Goal: Task Accomplishment & Management: Use online tool/utility

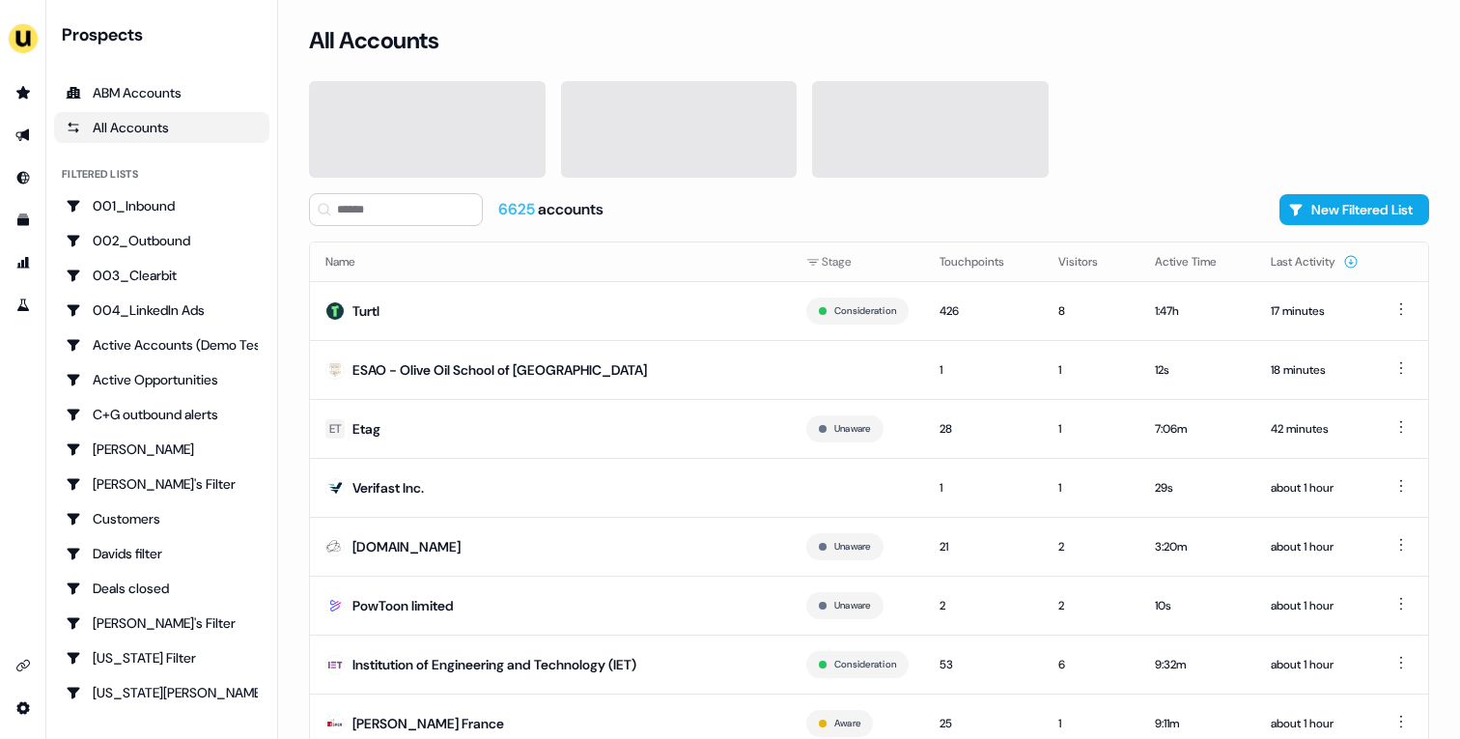
scroll to position [60, 0]
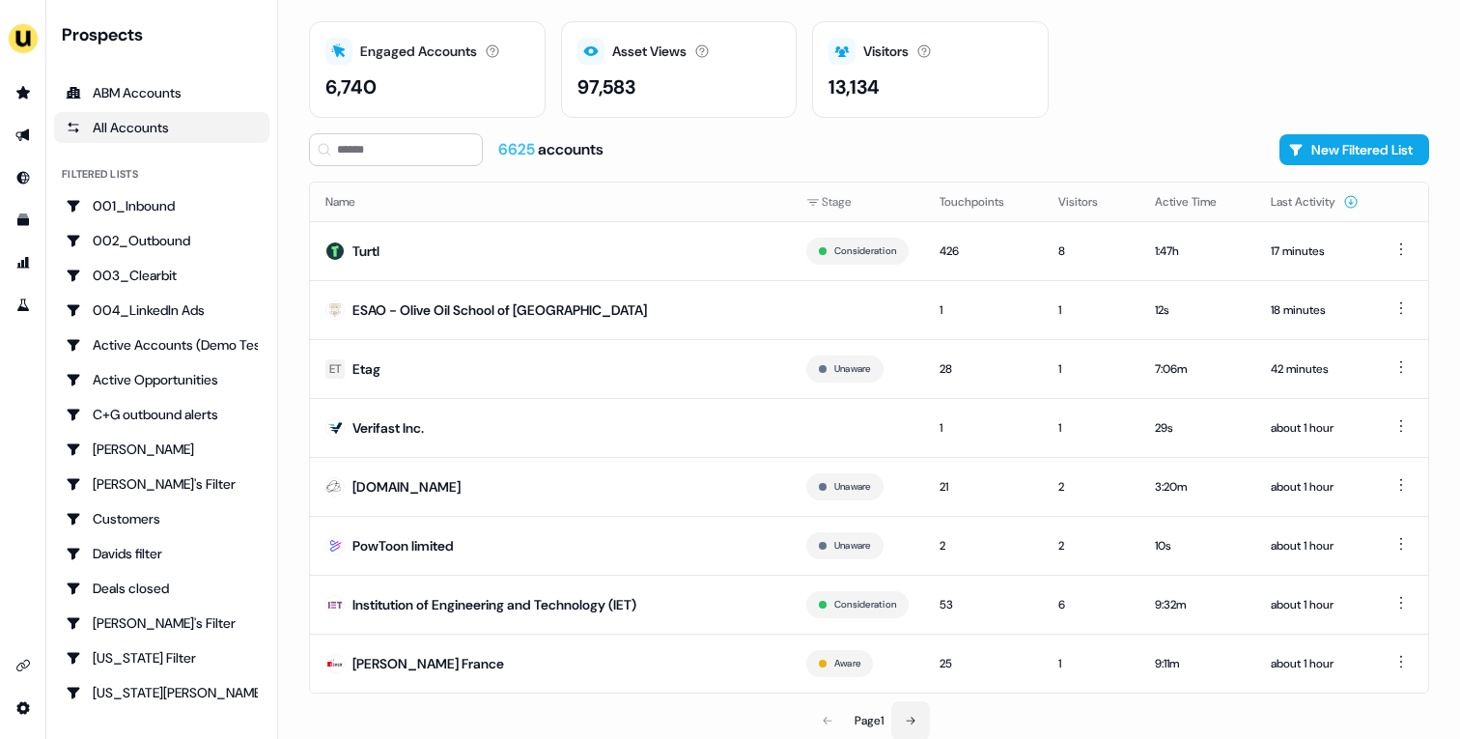
click at [917, 718] on icon at bounding box center [911, 721] width 12 height 12
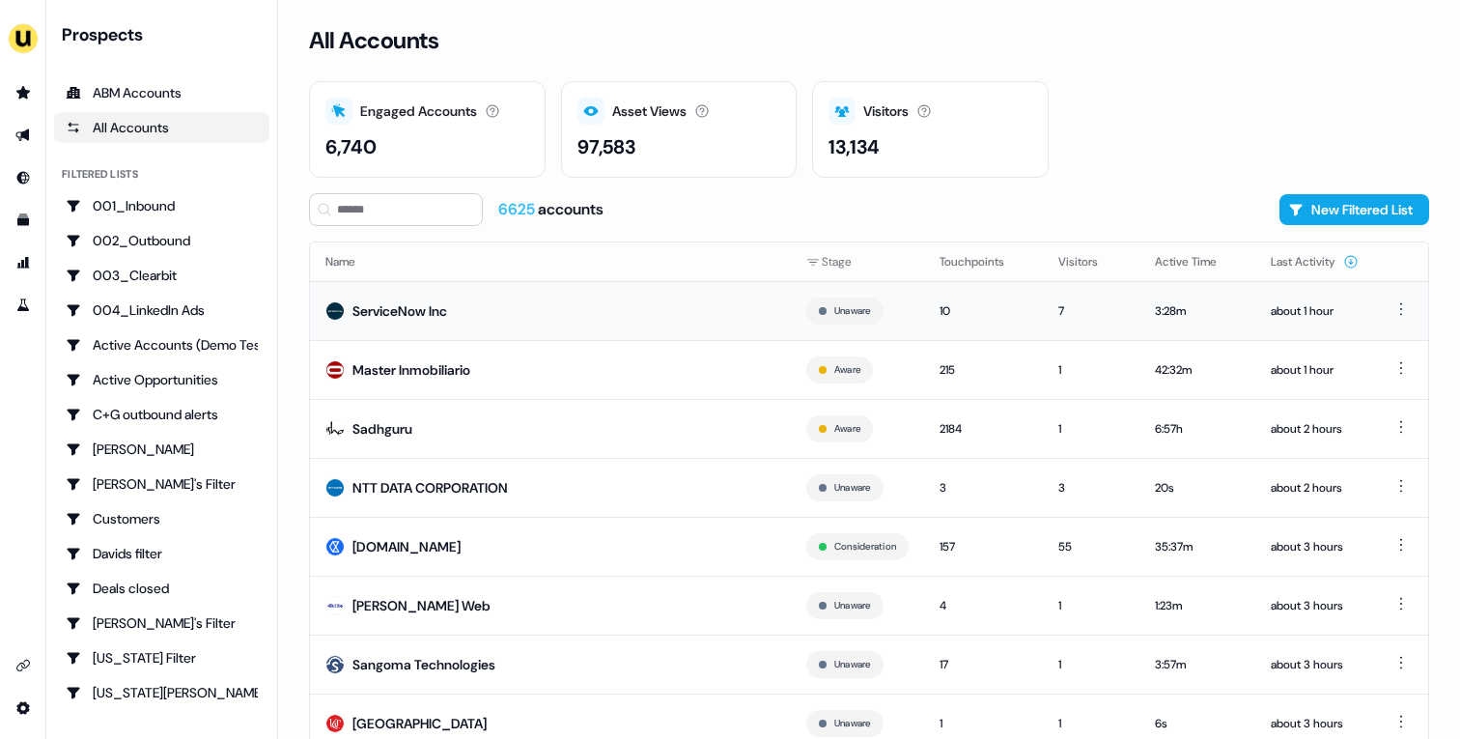
scroll to position [60, 0]
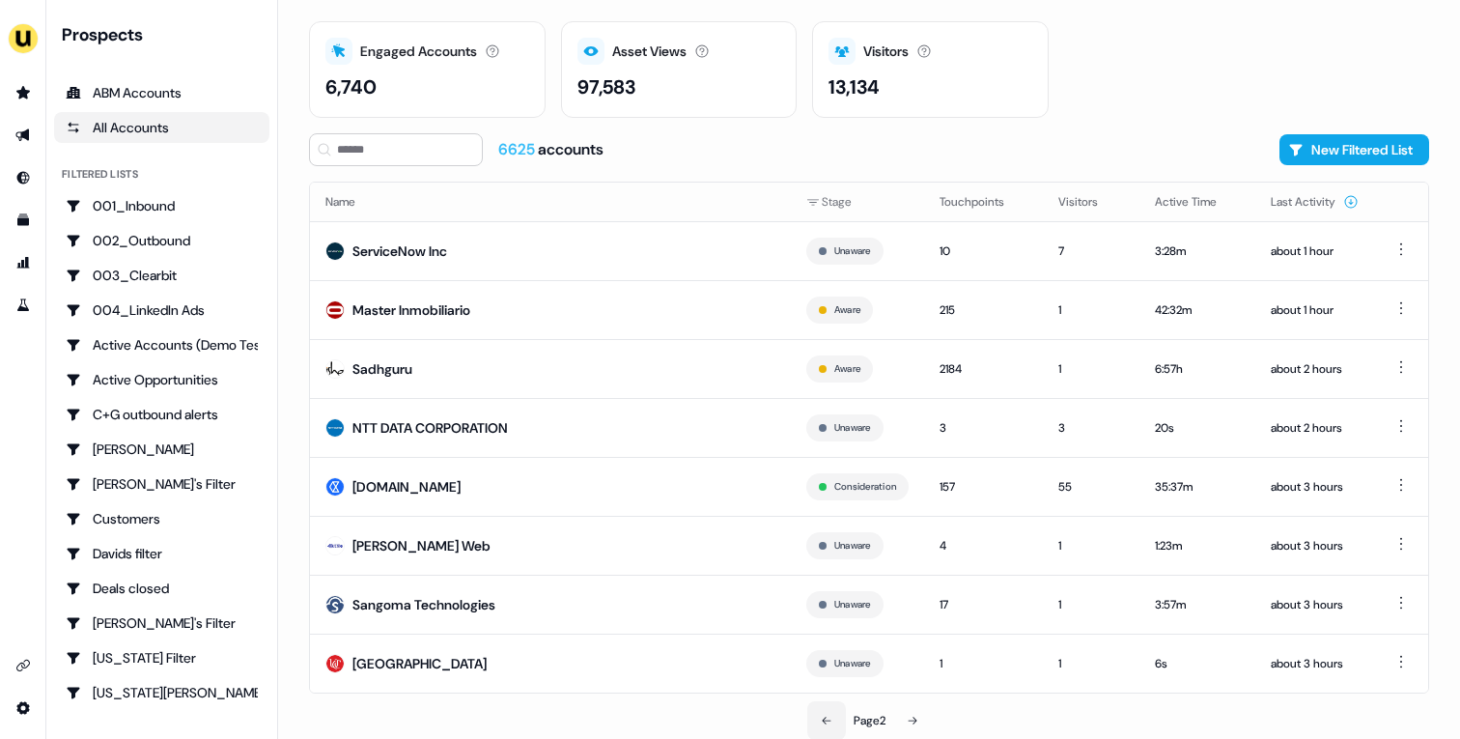
click at [825, 722] on icon at bounding box center [827, 721] width 12 height 12
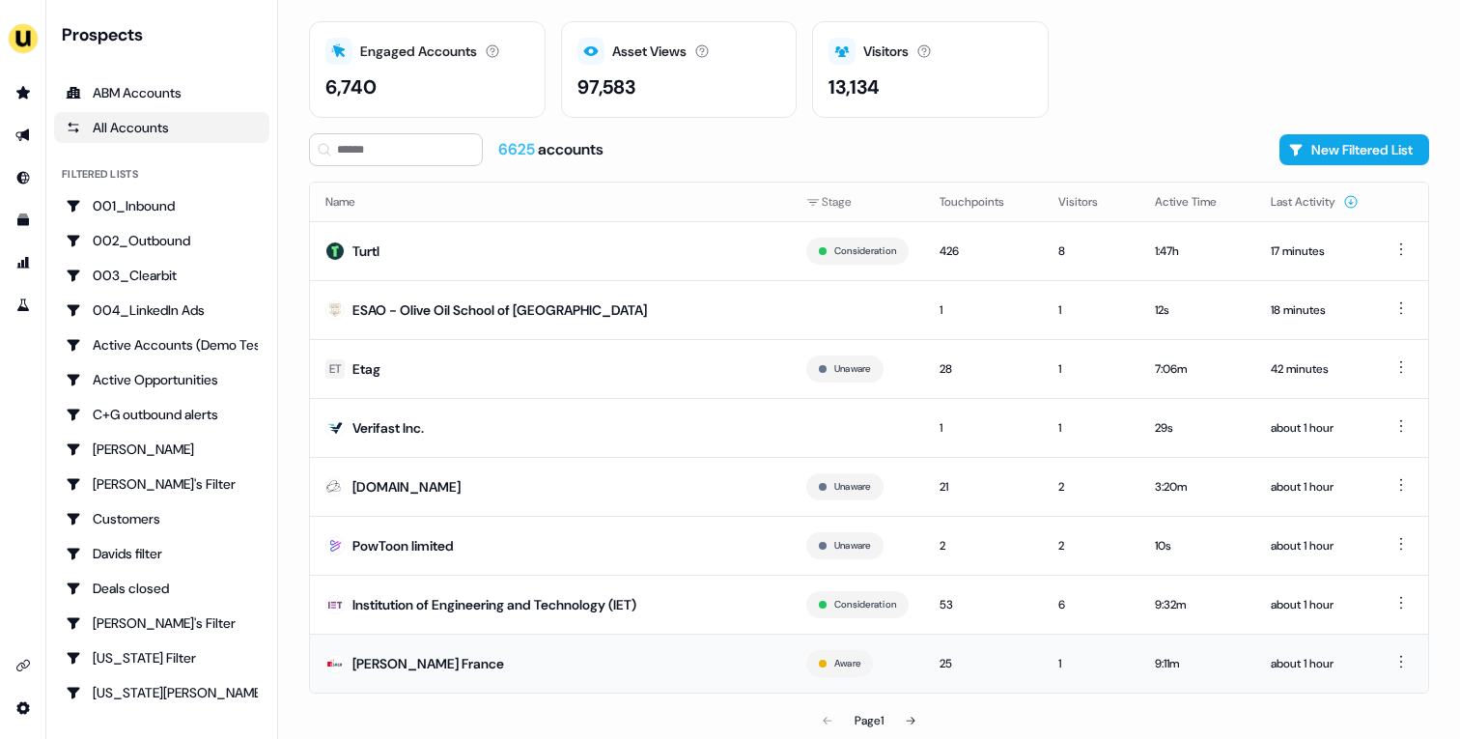
click at [552, 659] on td "[PERSON_NAME] France" at bounding box center [550, 663] width 481 height 59
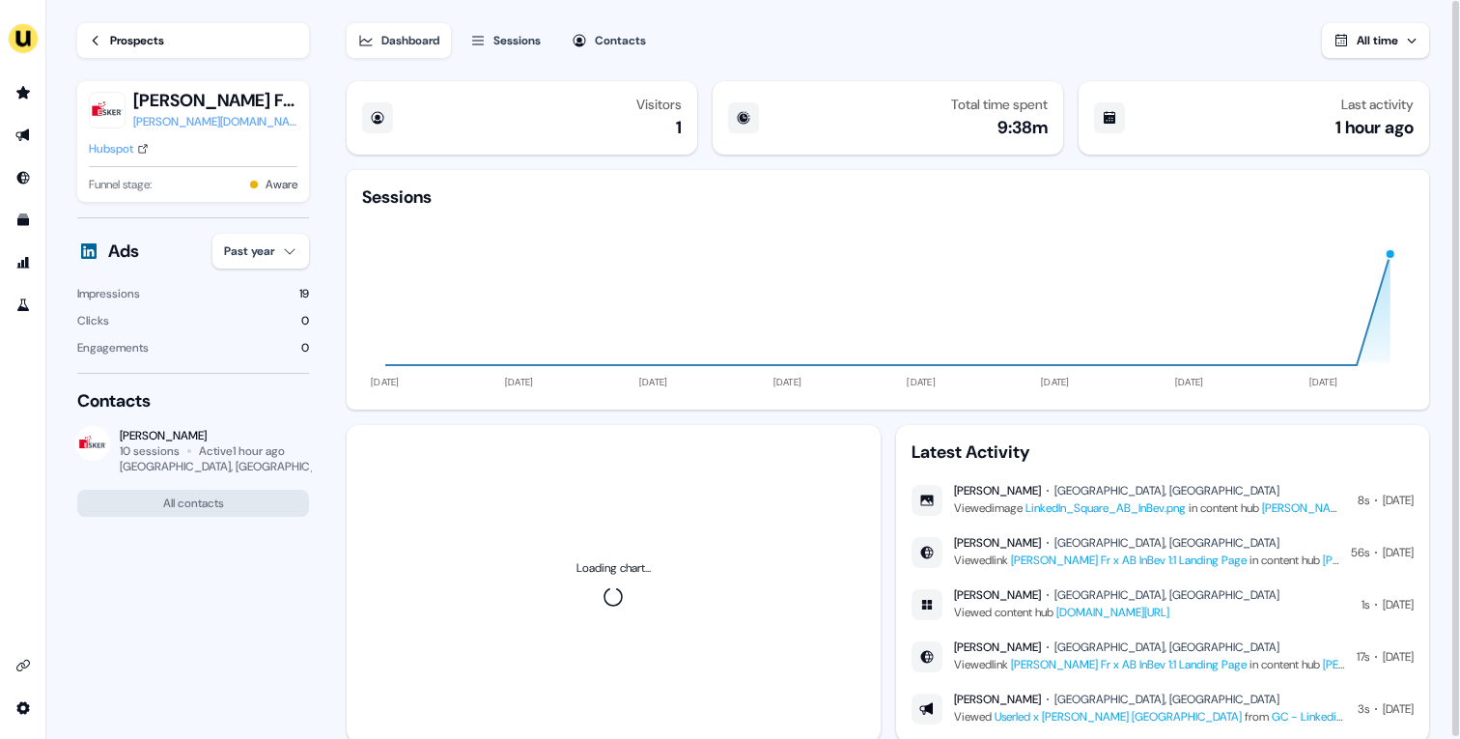
scroll to position [55, 0]
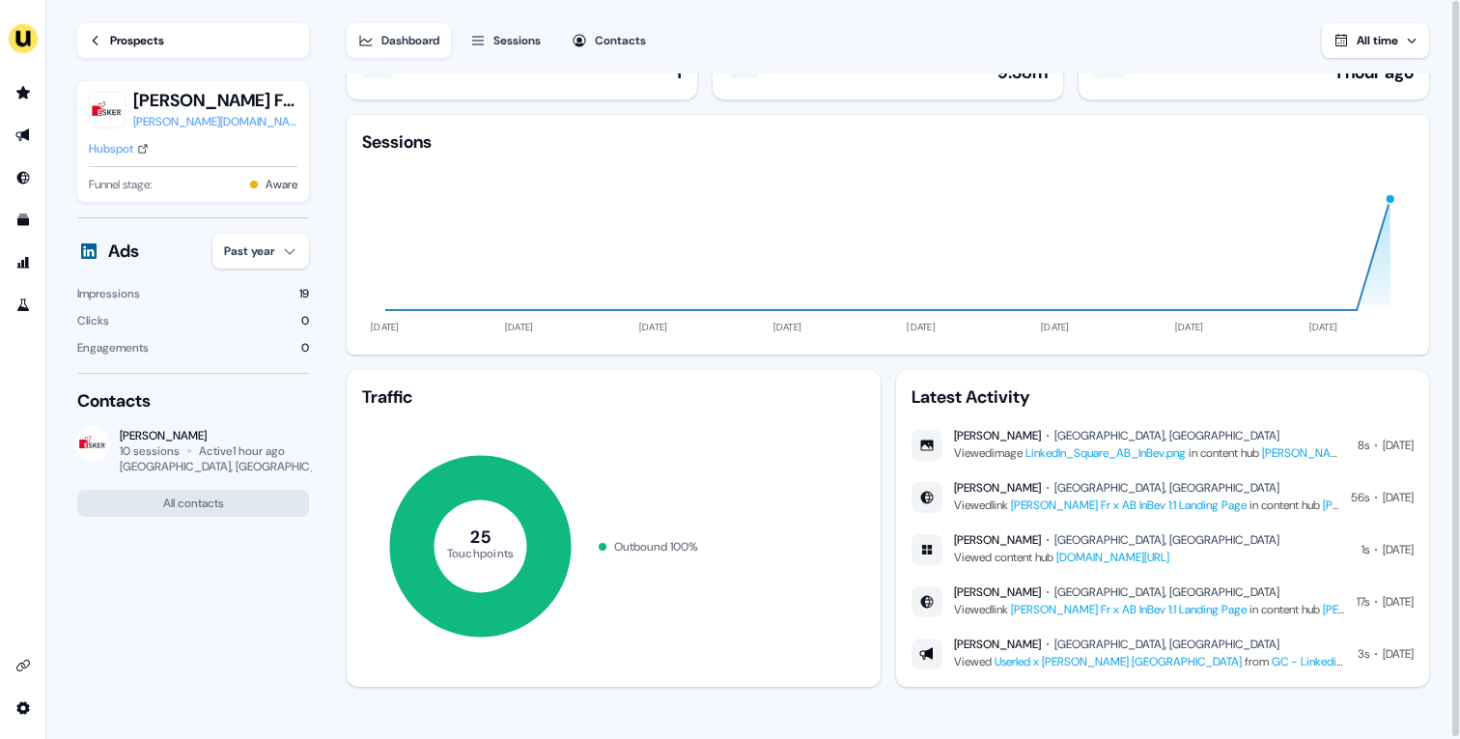
click at [1137, 446] on link "LinkedIn_Square_AB_InBev.png" at bounding box center [1106, 452] width 160 height 15
click at [1104, 559] on link "app.userled.io/v/AORTpZUrg" at bounding box center [1113, 557] width 113 height 15
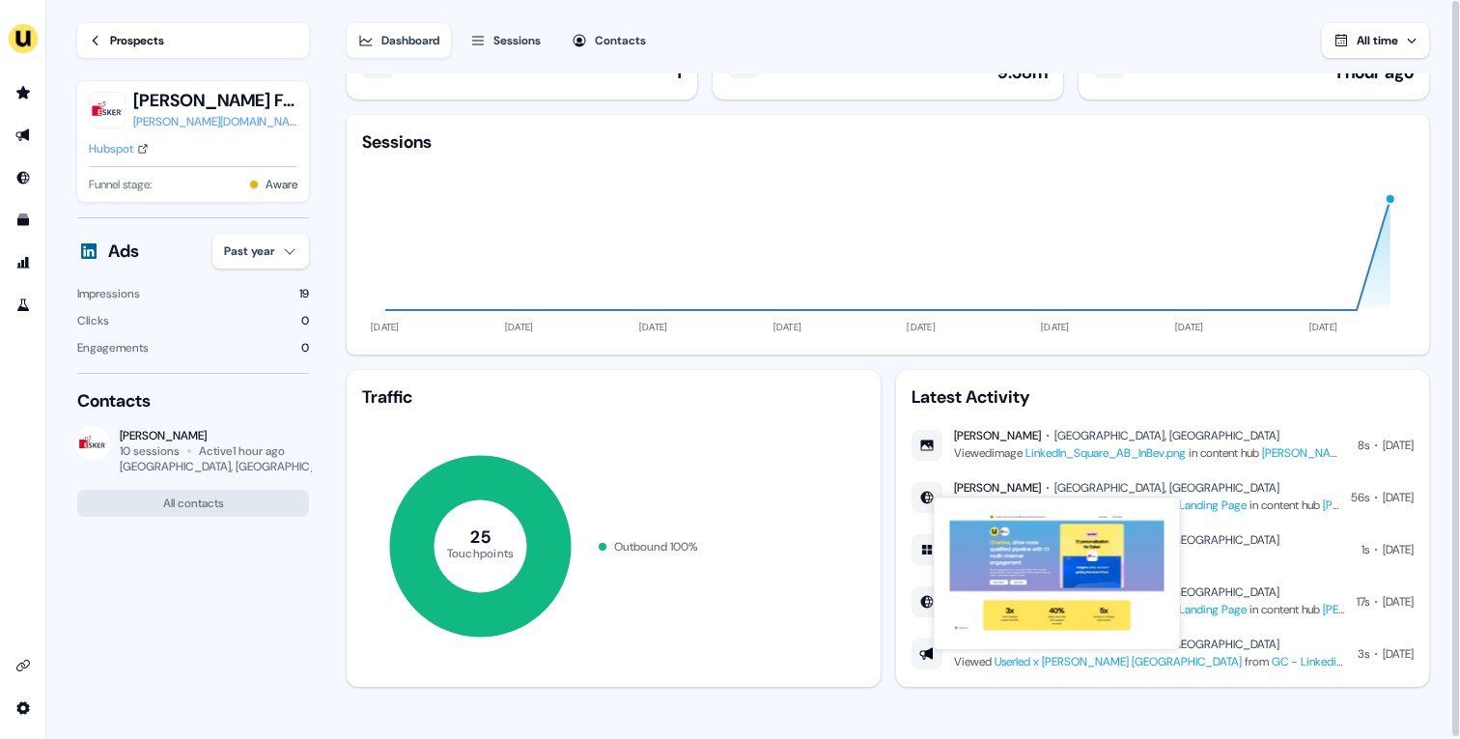
click at [1080, 664] on link "Userled x Esker France" at bounding box center [1118, 661] width 247 height 15
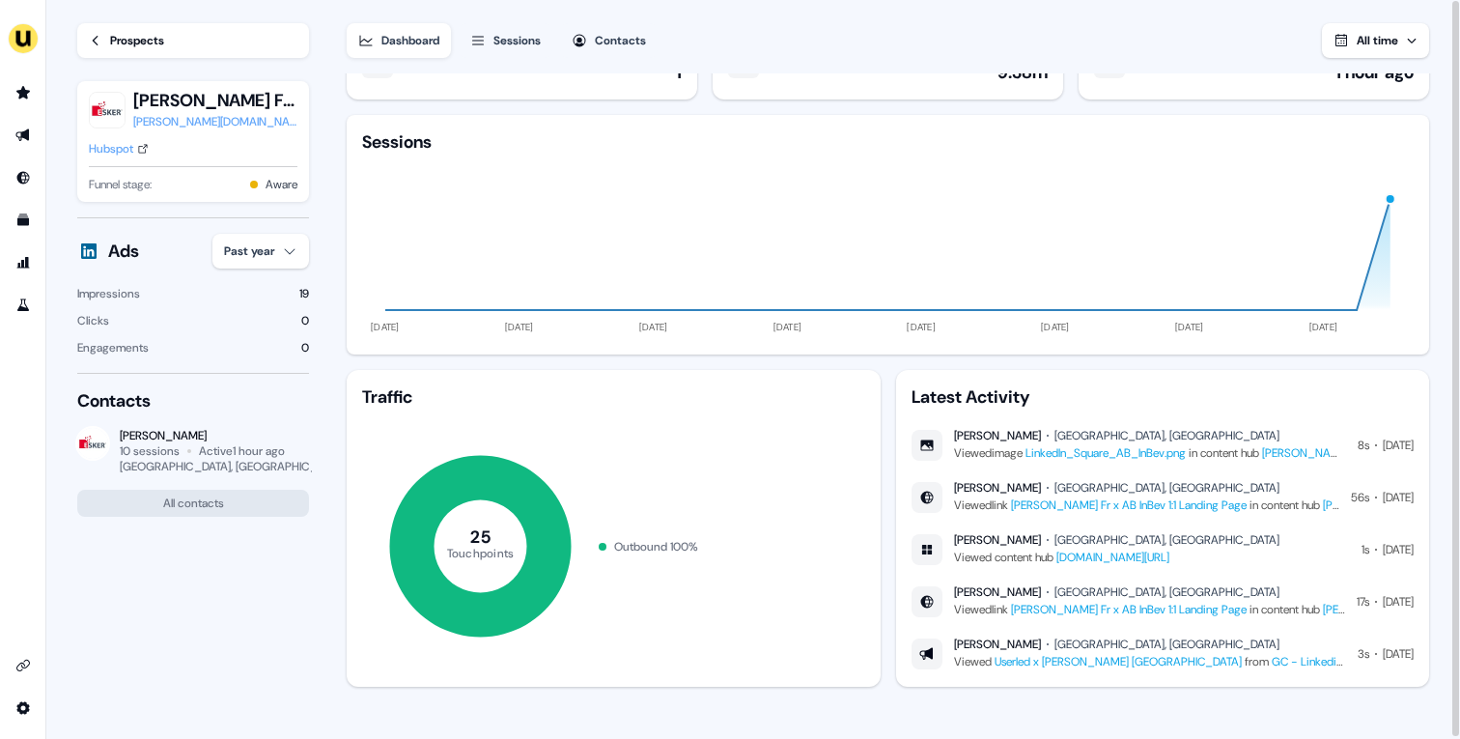
click at [103, 143] on div "Hubspot" at bounding box center [111, 148] width 44 height 19
click at [105, 39] on link "Prospects" at bounding box center [193, 40] width 232 height 35
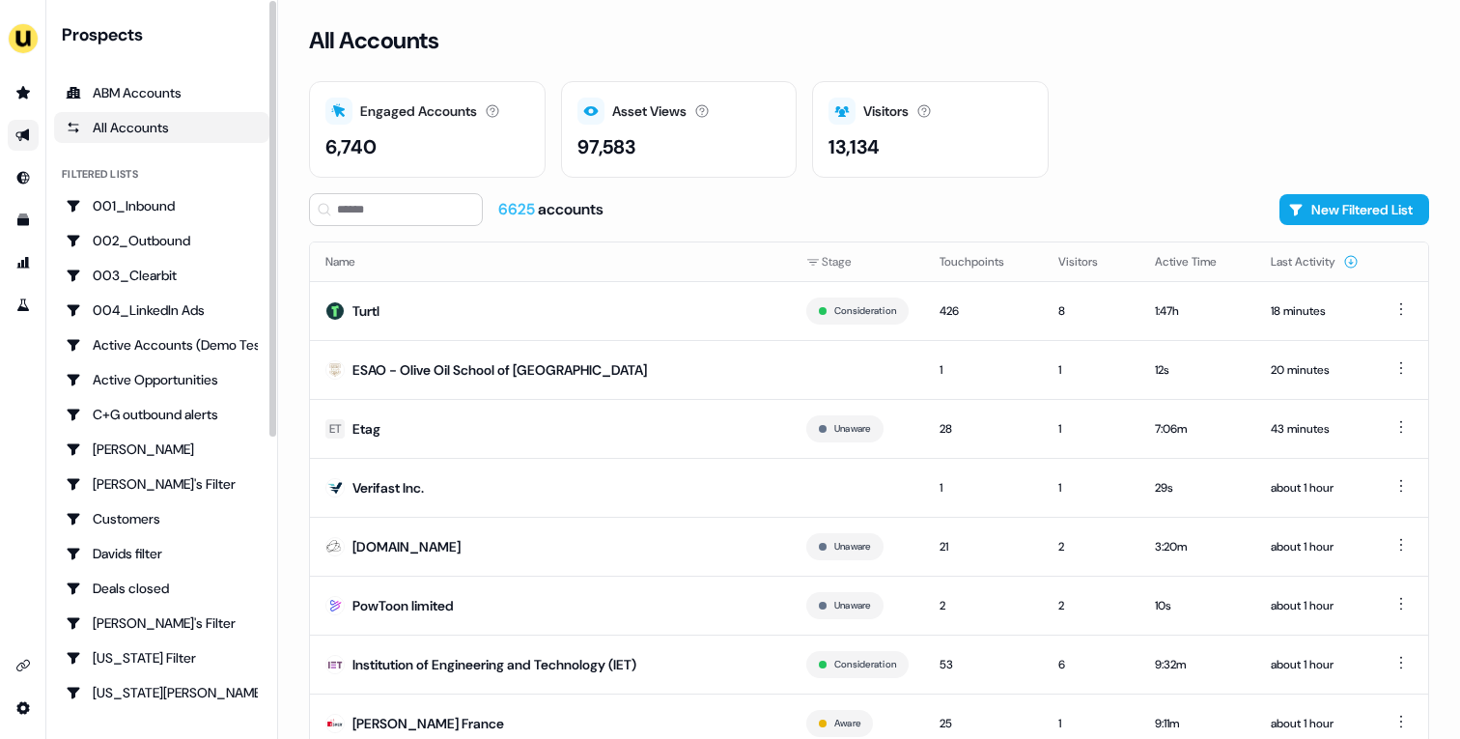
click at [34, 140] on link "Go to outbound experience" at bounding box center [23, 135] width 31 height 31
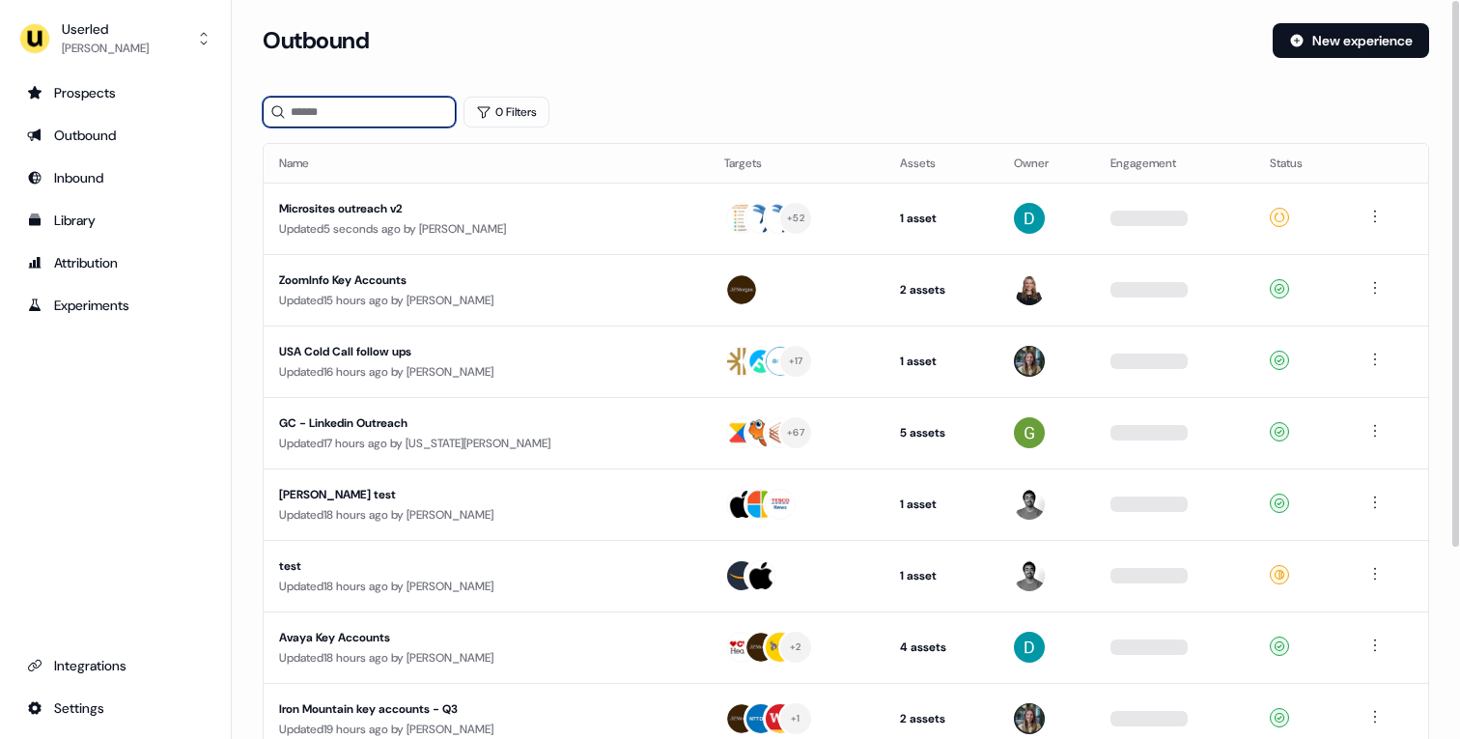
click at [439, 106] on input at bounding box center [359, 112] width 193 height 31
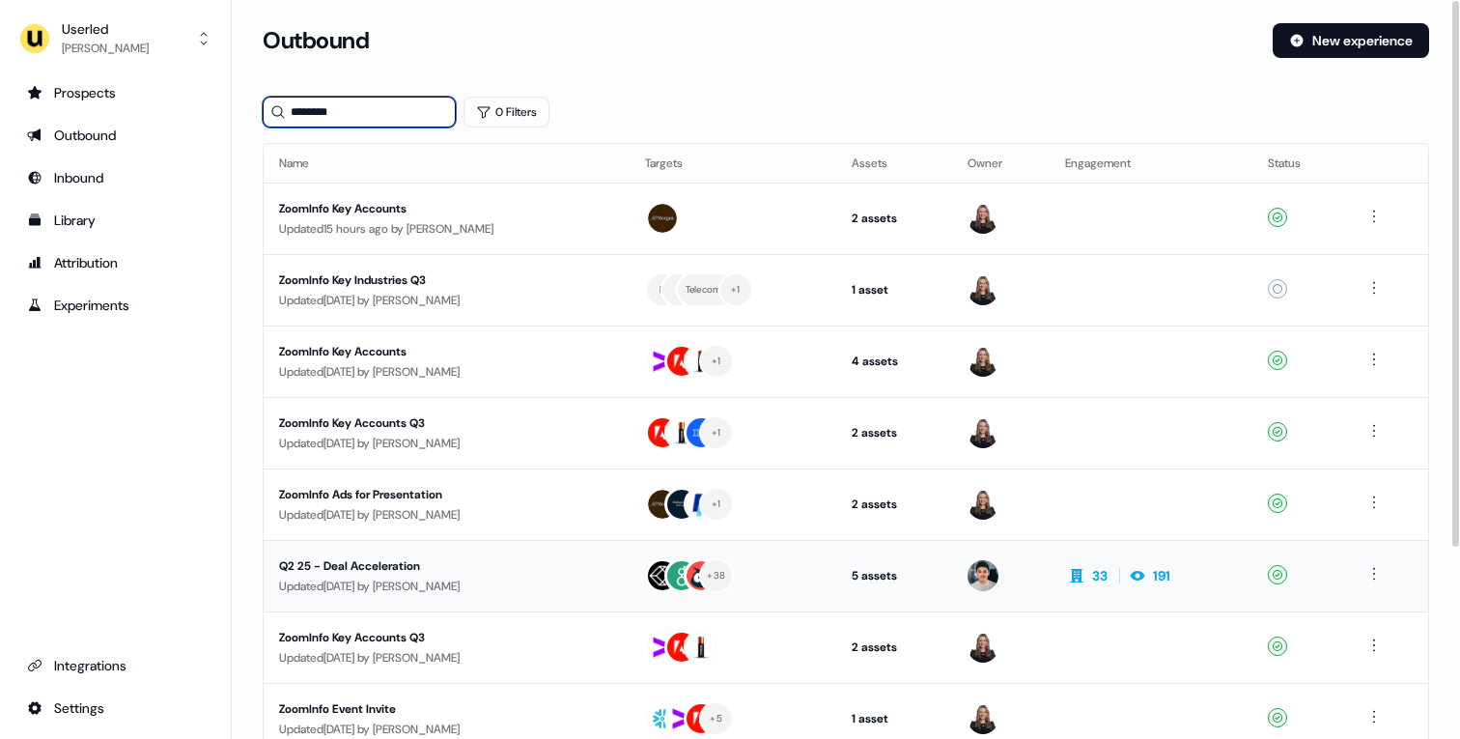
type input "********"
click at [567, 592] on div "Updated 9 days ago by Vincent Plassard" at bounding box center [446, 586] width 335 height 19
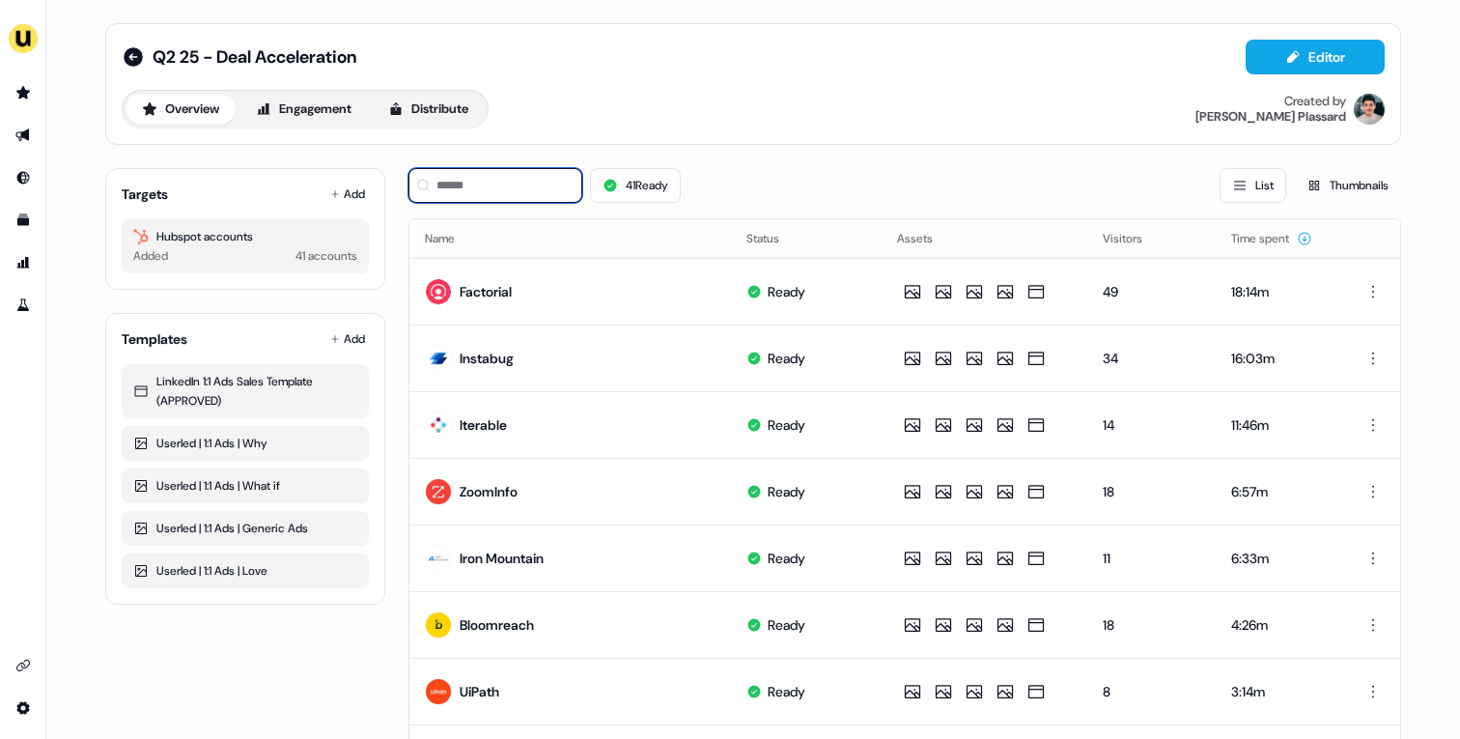
click at [525, 193] on input at bounding box center [496, 185] width 174 height 35
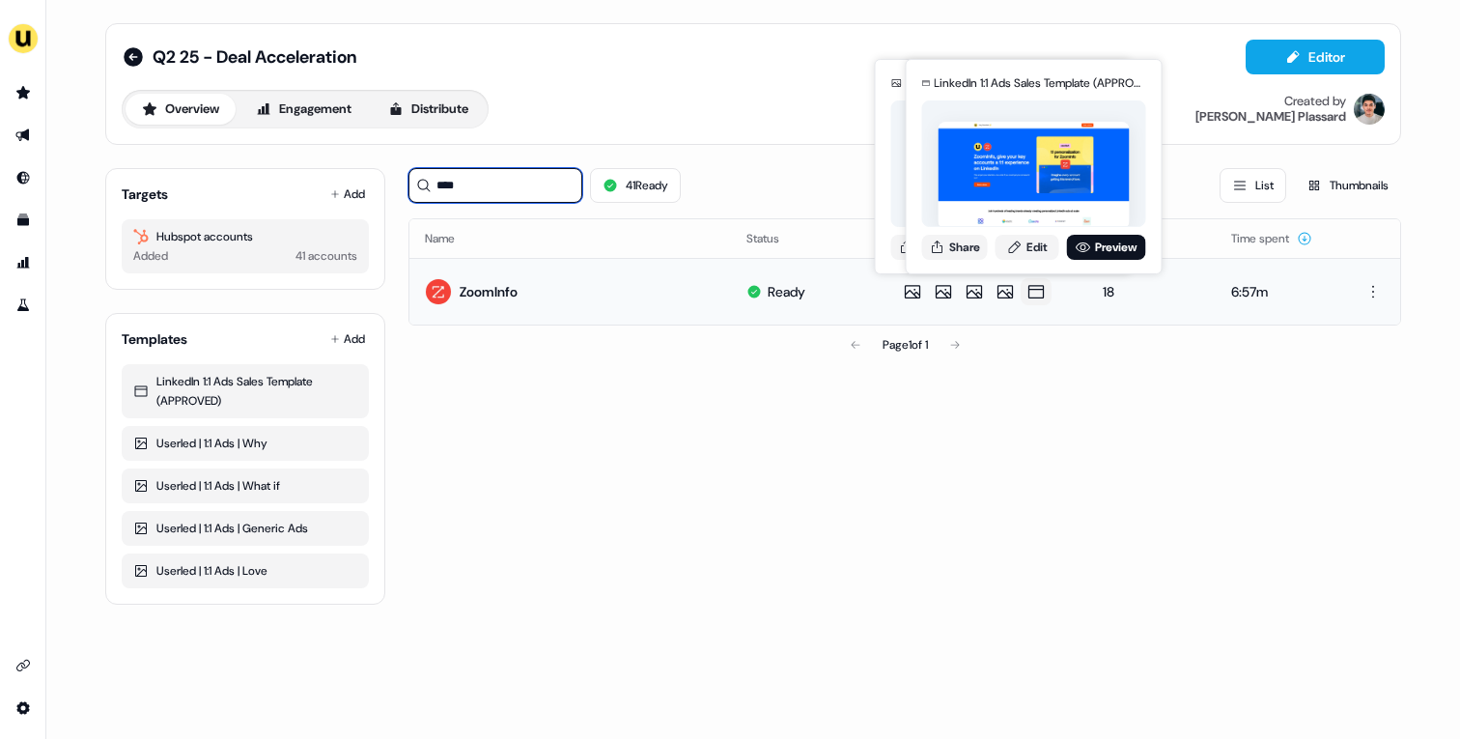
type input "****"
click at [1025, 290] on icon at bounding box center [1036, 291] width 23 height 19
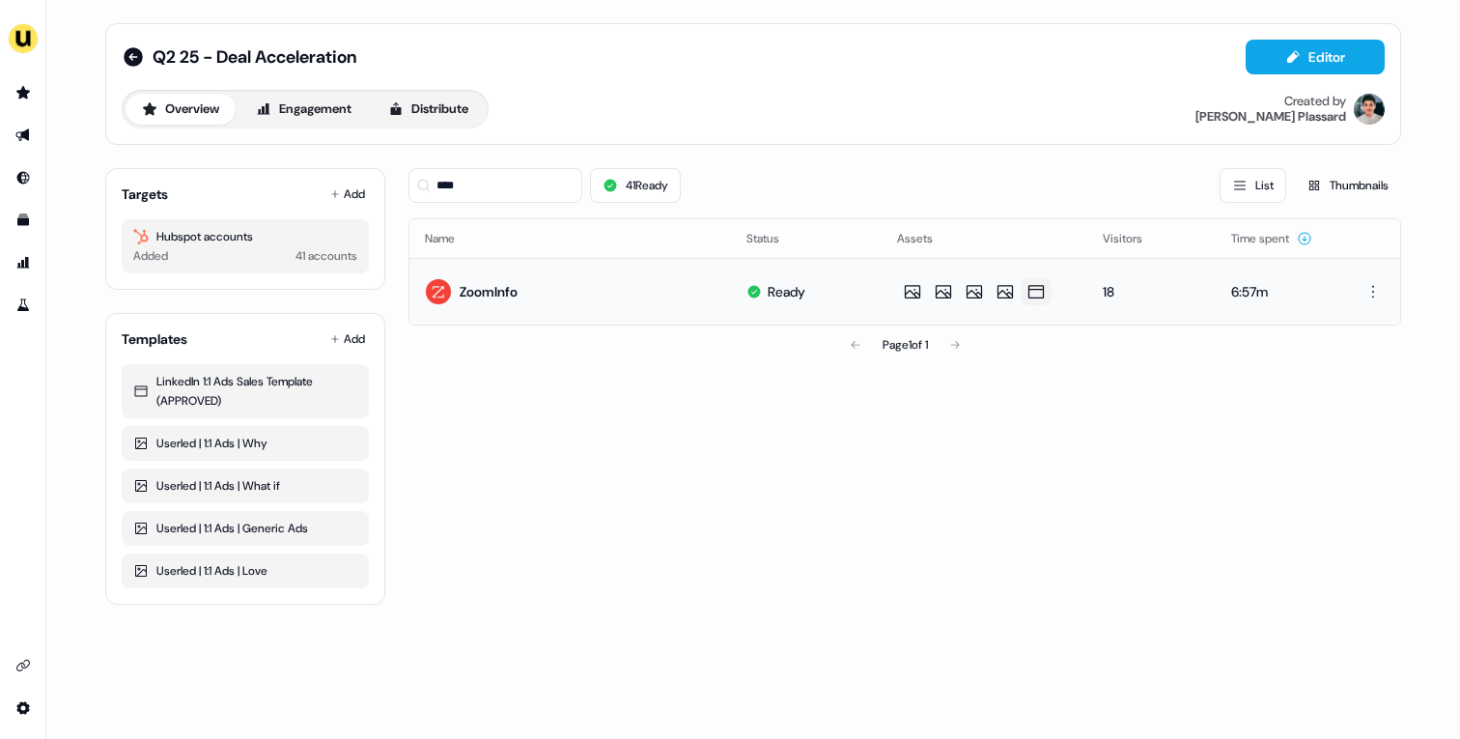
click at [1034, 287] on icon at bounding box center [1036, 291] width 23 height 19
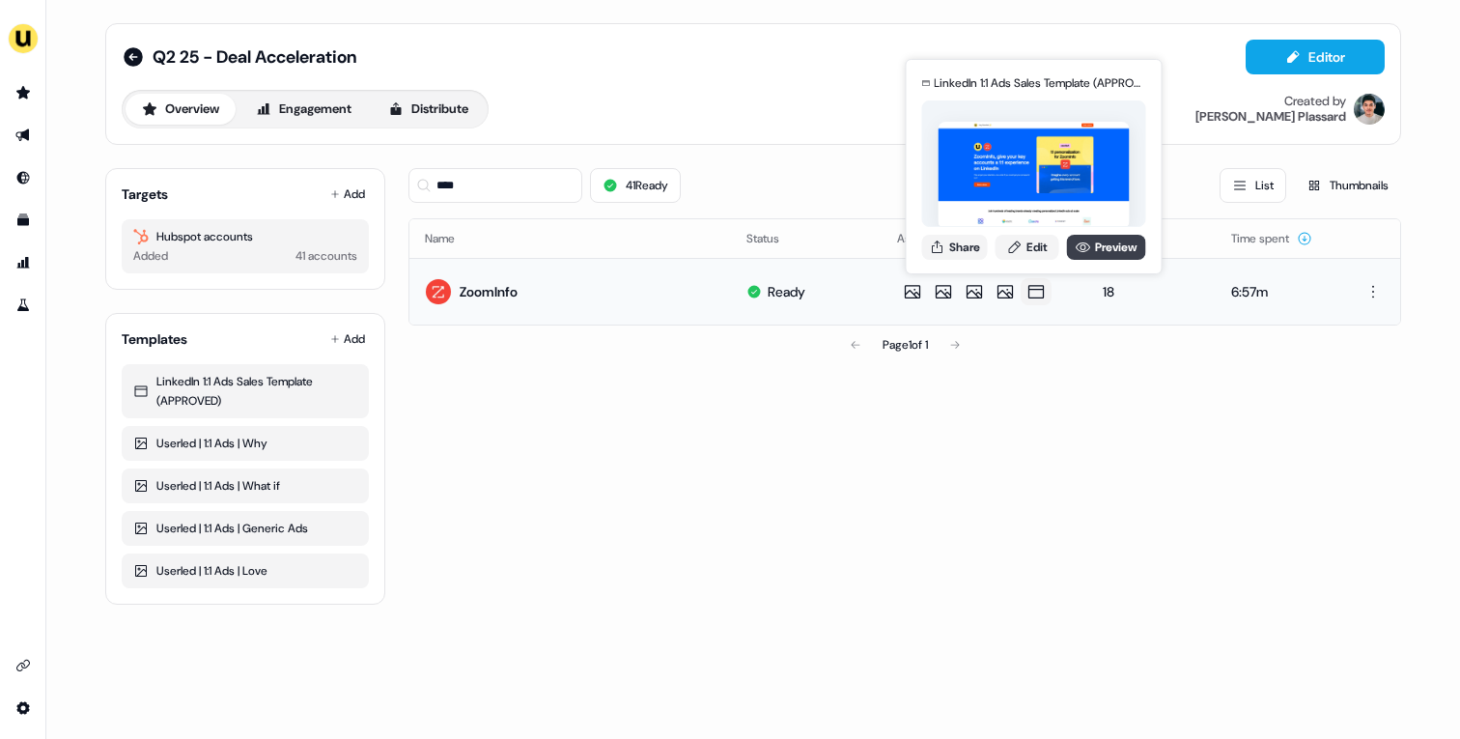
click at [1091, 246] on link "Preview" at bounding box center [1106, 247] width 79 height 25
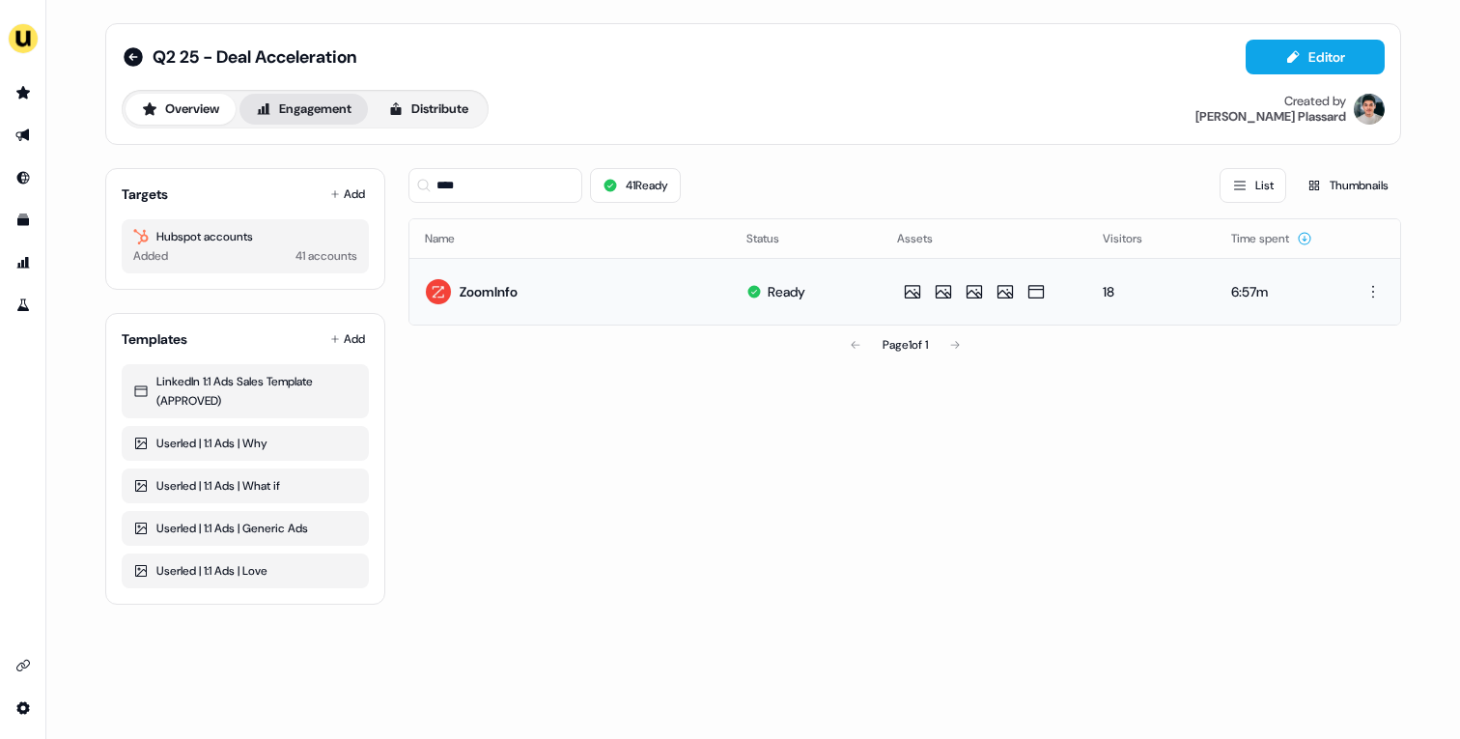
click at [303, 110] on button "Engagement" at bounding box center [304, 109] width 128 height 31
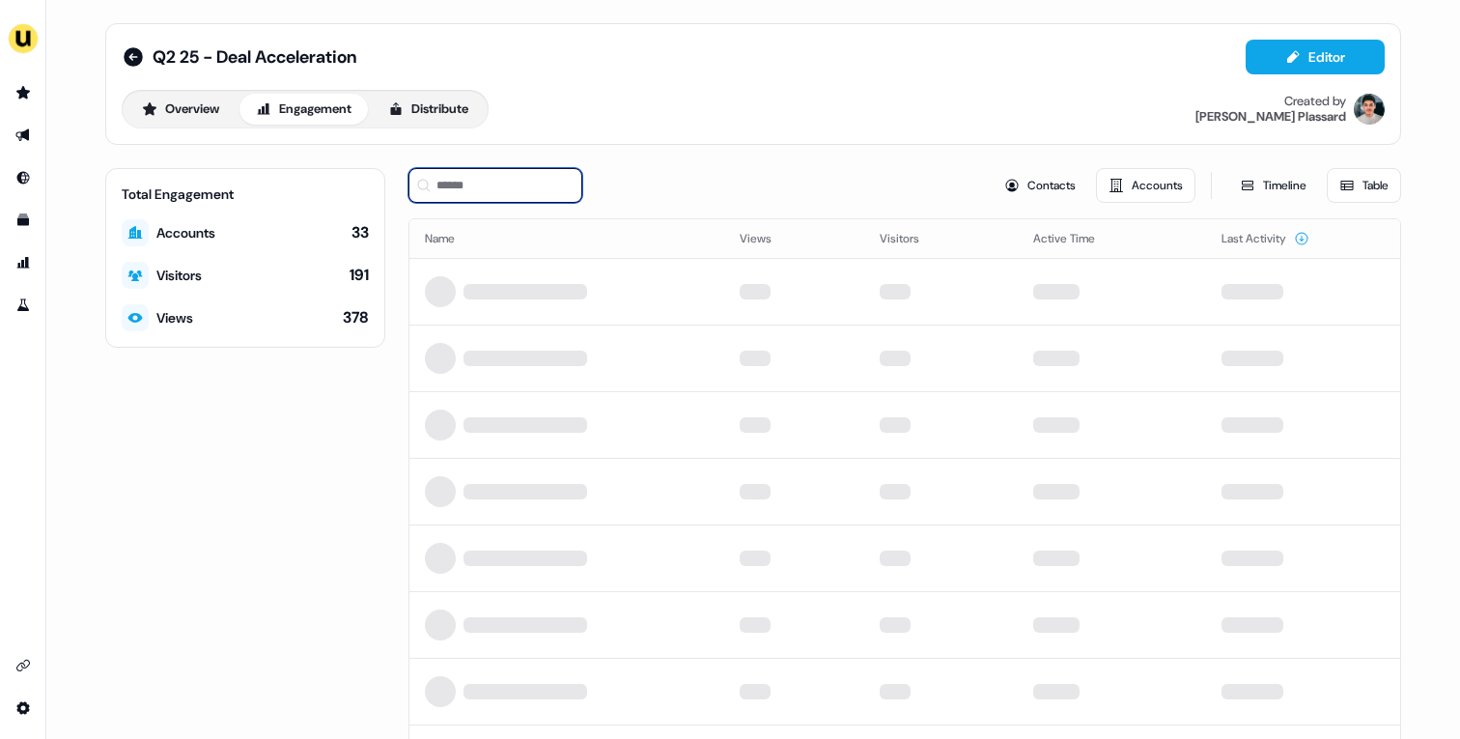
click at [561, 187] on input at bounding box center [496, 185] width 174 height 35
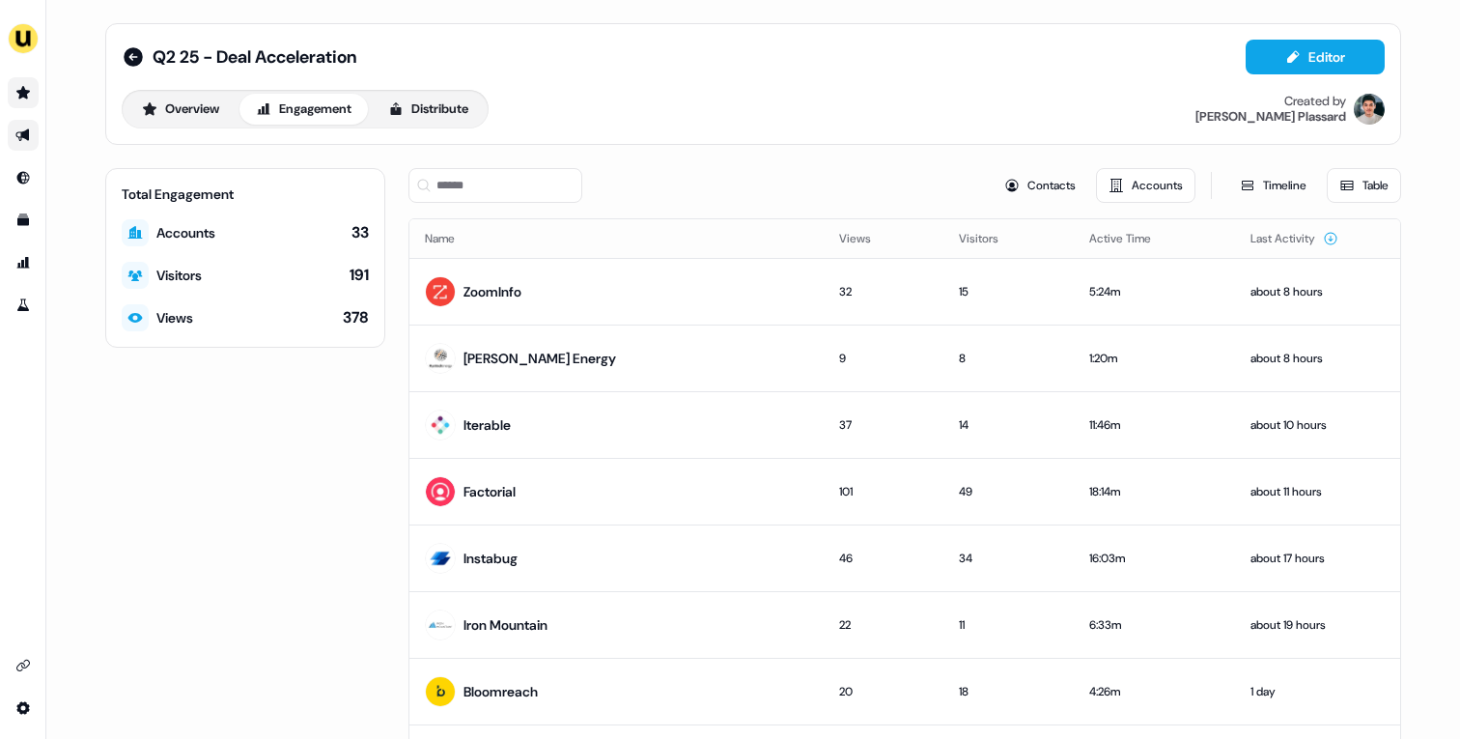
click at [15, 84] on link "Go to prospects" at bounding box center [23, 92] width 31 height 31
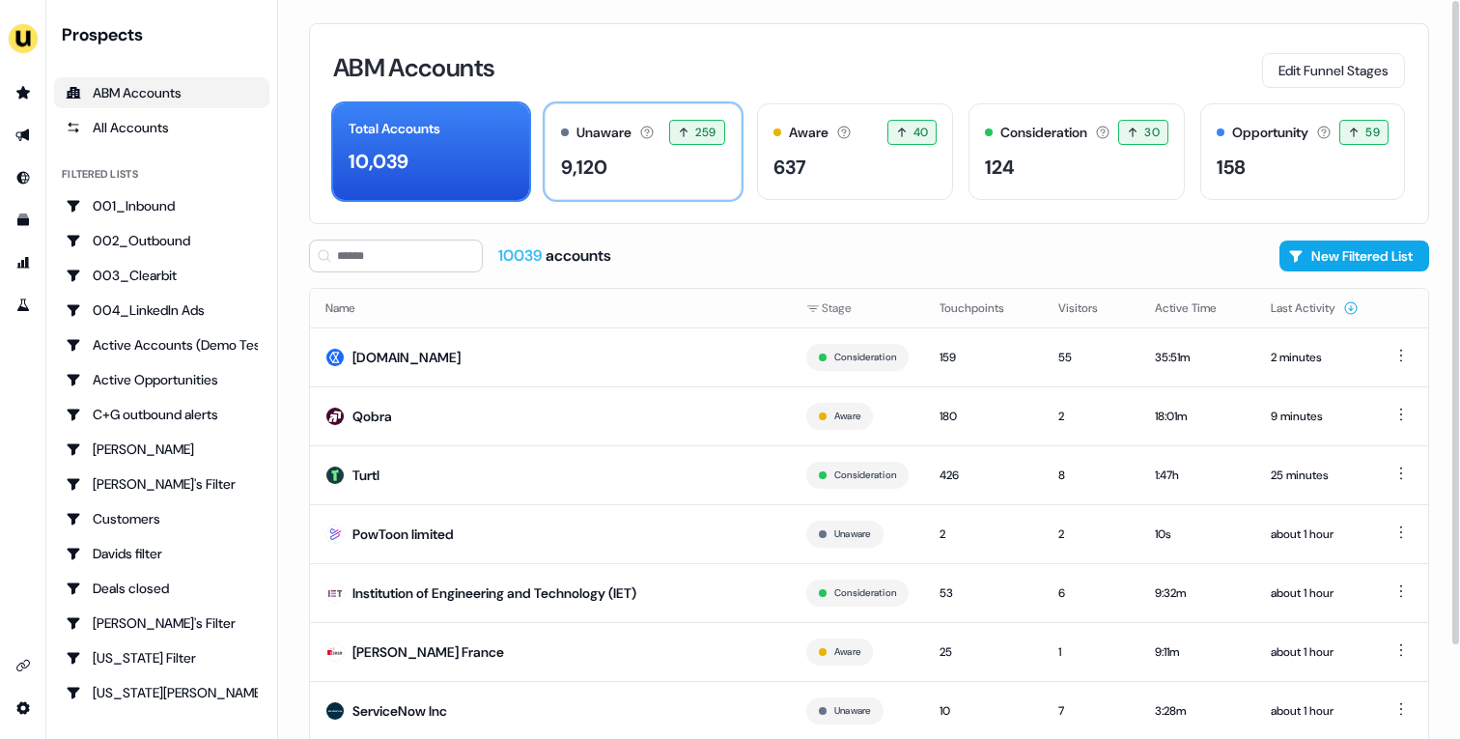
scroll to position [106, 0]
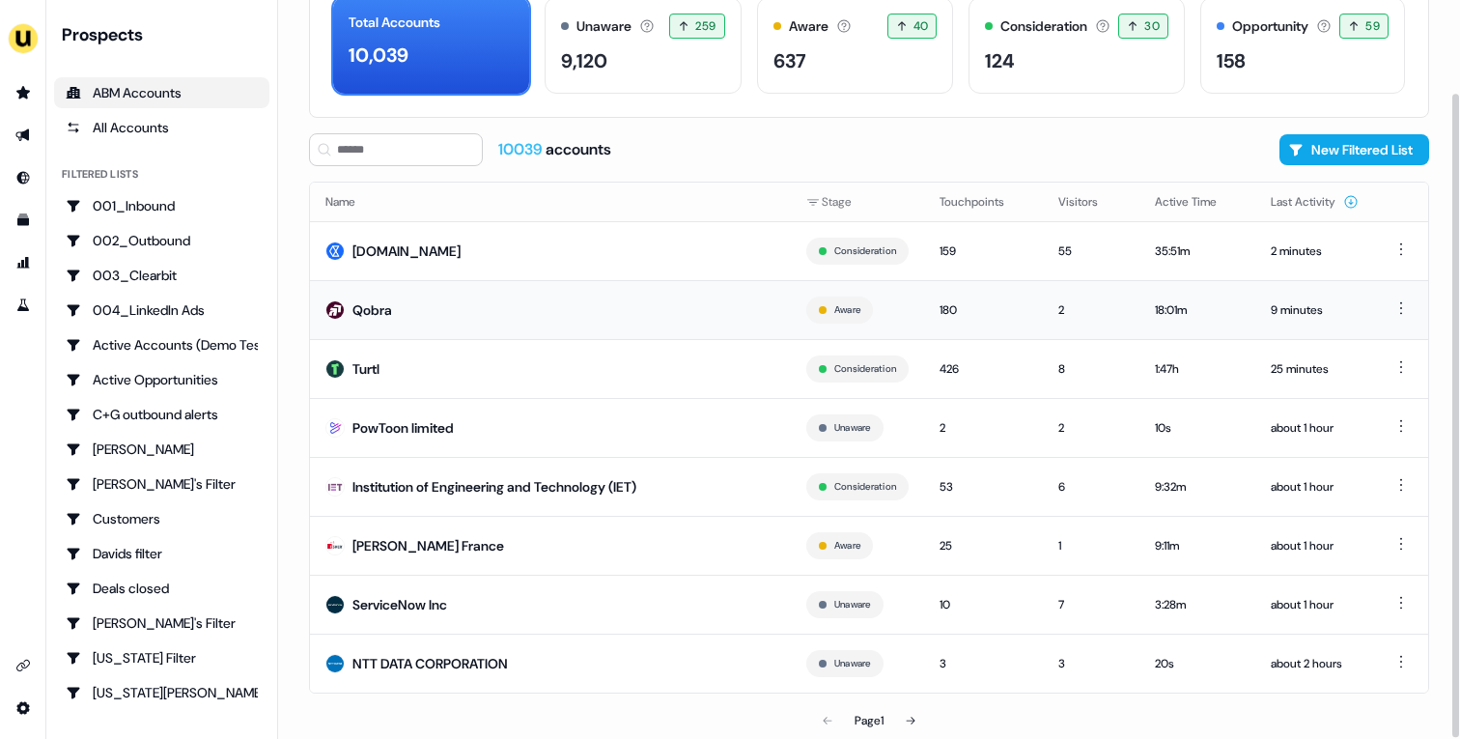
click at [529, 304] on td "Qobra" at bounding box center [550, 309] width 481 height 59
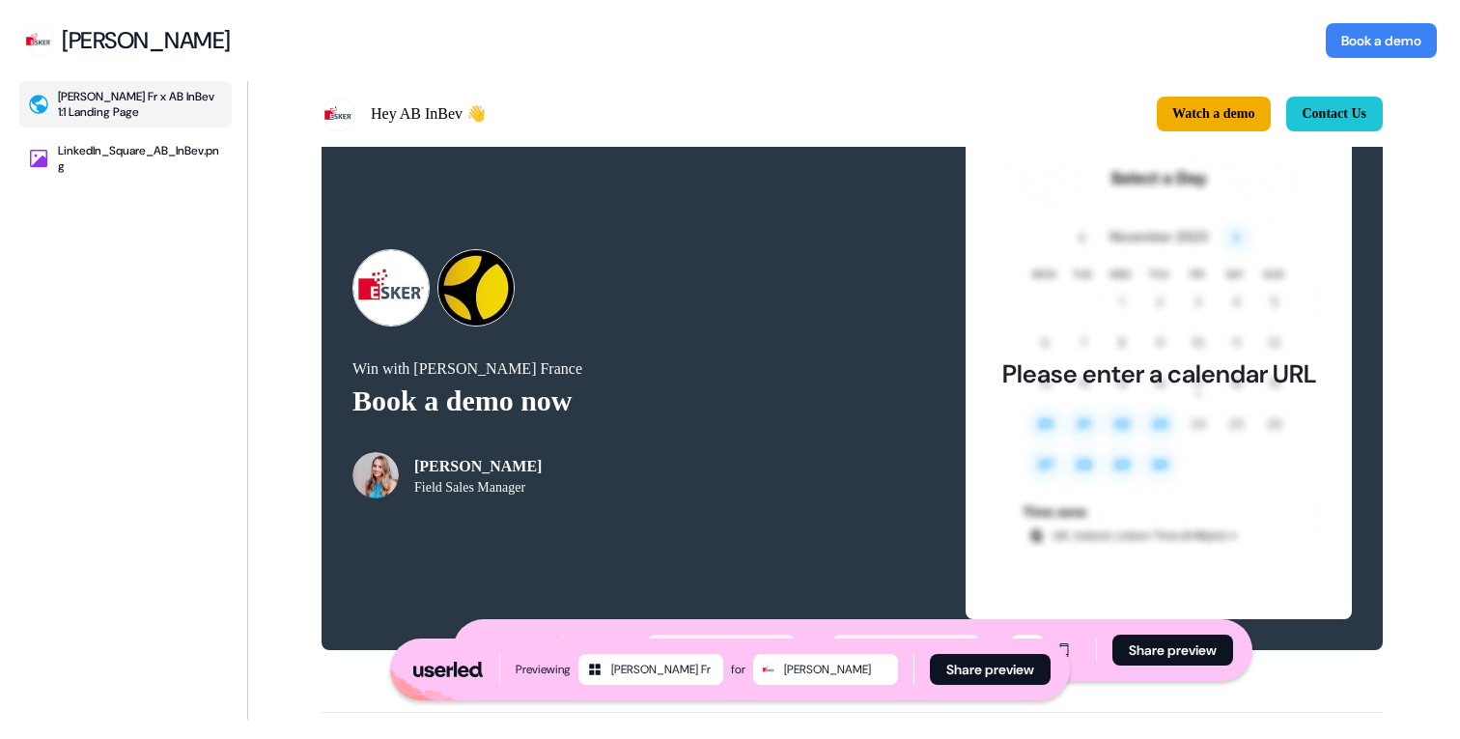
scroll to position [4076, 0]
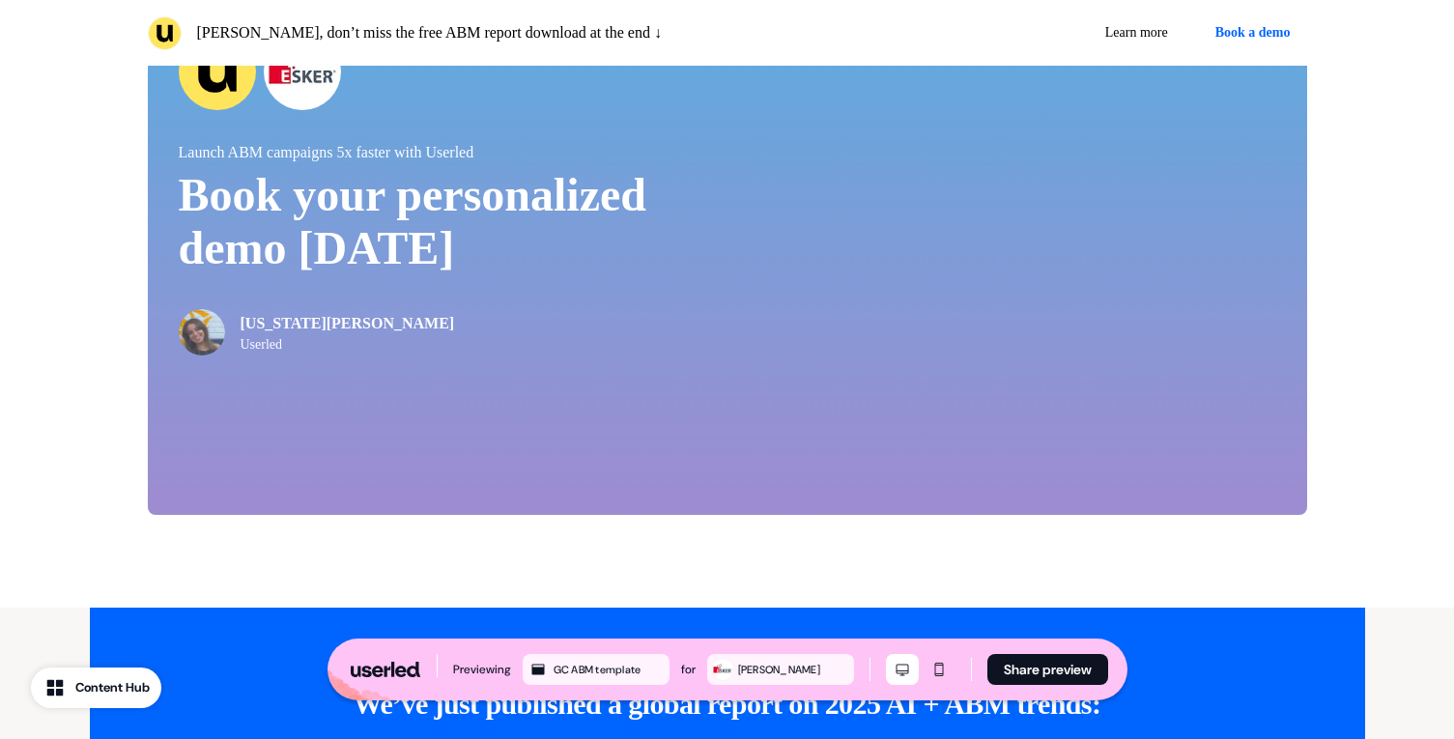
scroll to position [5343, 0]
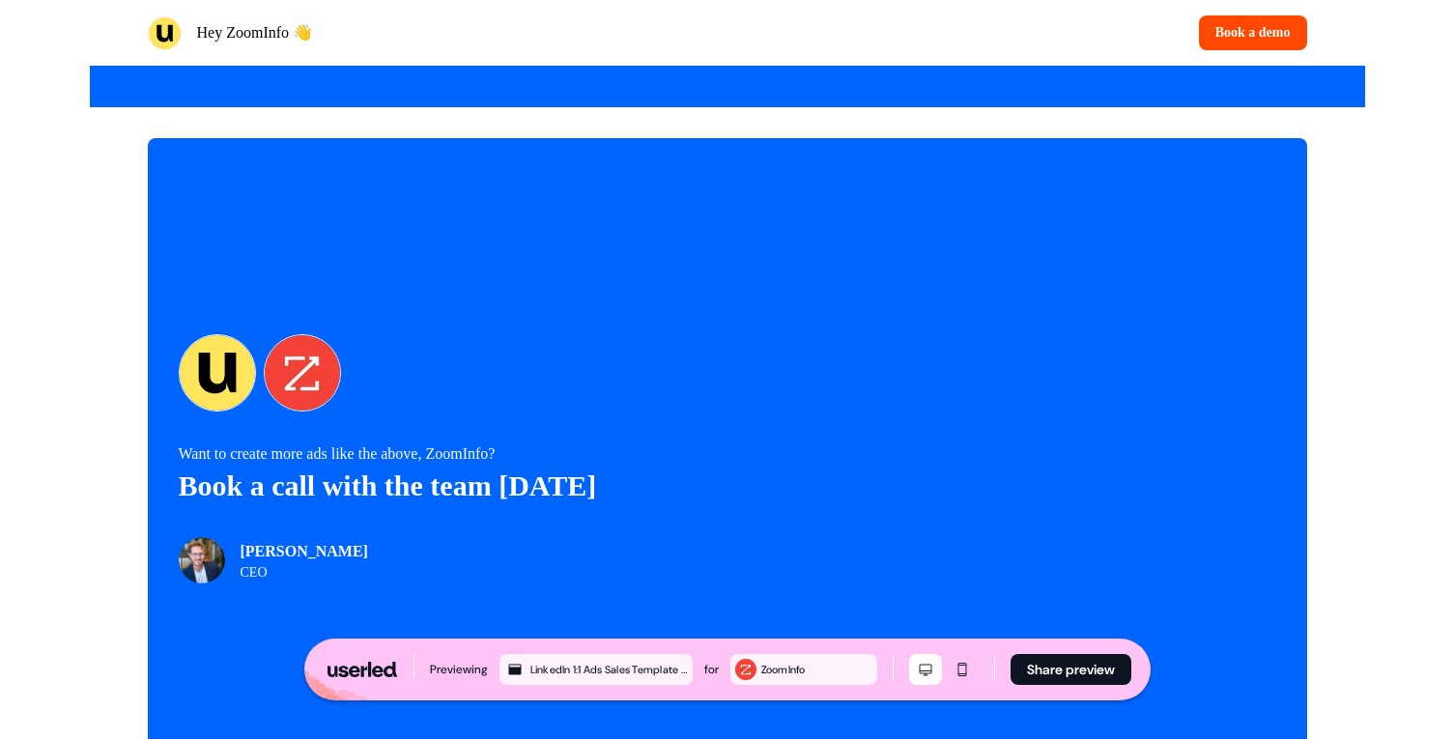
scroll to position [4289, 0]
